Goal: Task Accomplishment & Management: Use online tool/utility

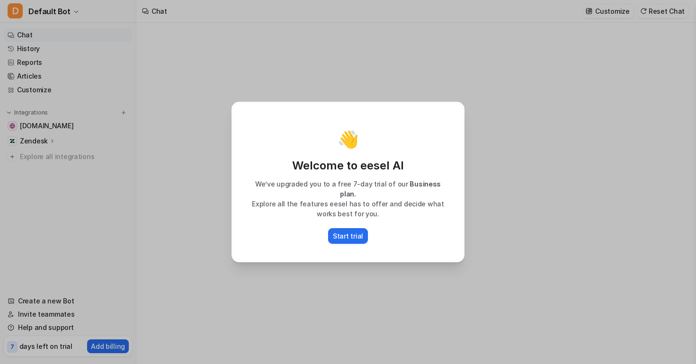
type textarea "**********"
click at [363, 228] on button "Start trial" at bounding box center [348, 236] width 40 height 16
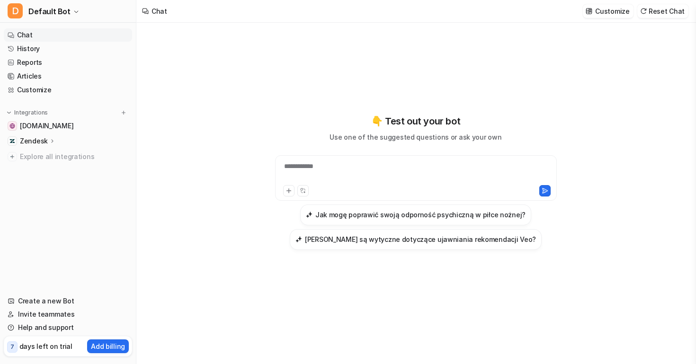
click at [39, 69] on ul "Chat History Reports Articles Customize" at bounding box center [68, 62] width 128 height 68
click at [30, 75] on link "Articles" at bounding box center [68, 76] width 128 height 13
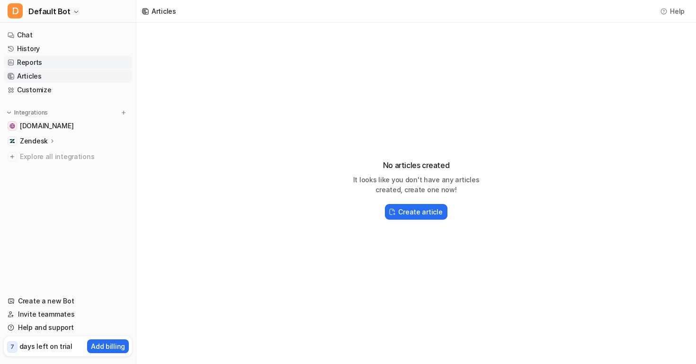
click at [35, 60] on link "Reports" at bounding box center [68, 62] width 128 height 13
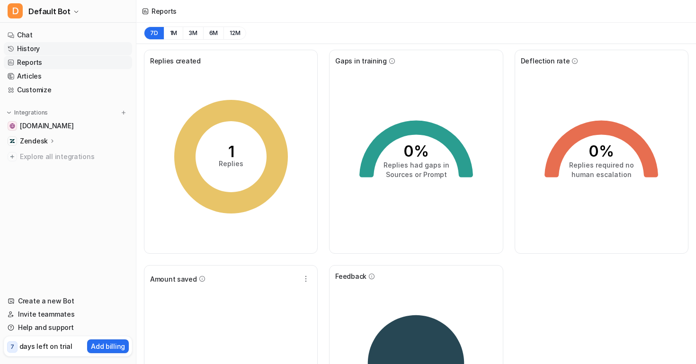
click at [35, 50] on link "History" at bounding box center [68, 48] width 128 height 13
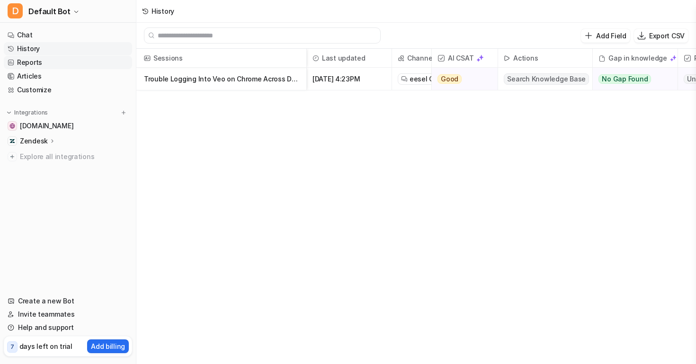
click at [33, 64] on link "Reports" at bounding box center [68, 62] width 128 height 13
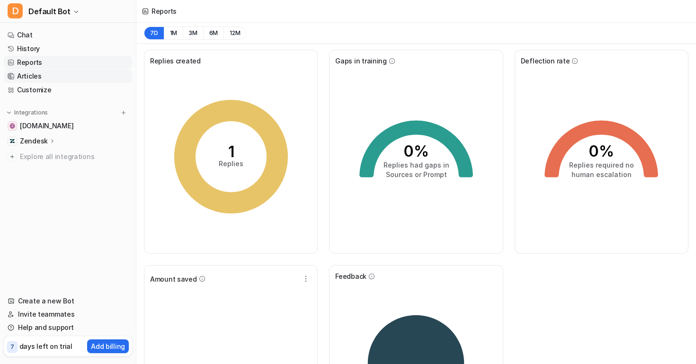
click at [42, 80] on link "Articles" at bounding box center [68, 76] width 128 height 13
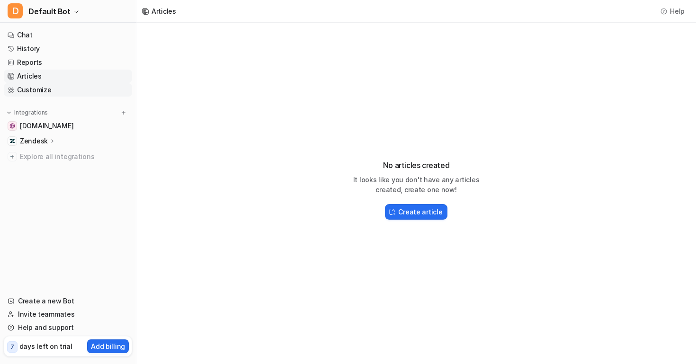
click at [43, 94] on link "Customize" at bounding box center [68, 89] width 128 height 13
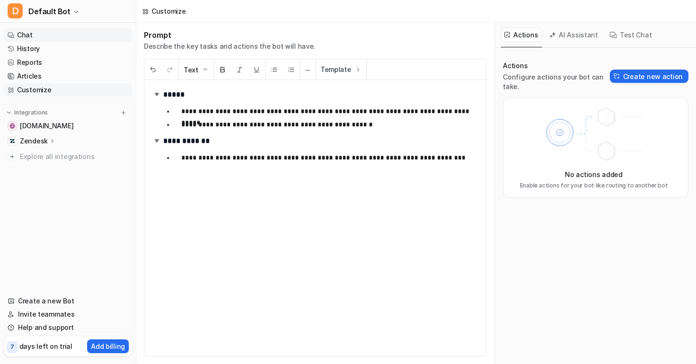
click at [33, 30] on link "Chat" at bounding box center [68, 34] width 128 height 13
